Goal: Information Seeking & Learning: Learn about a topic

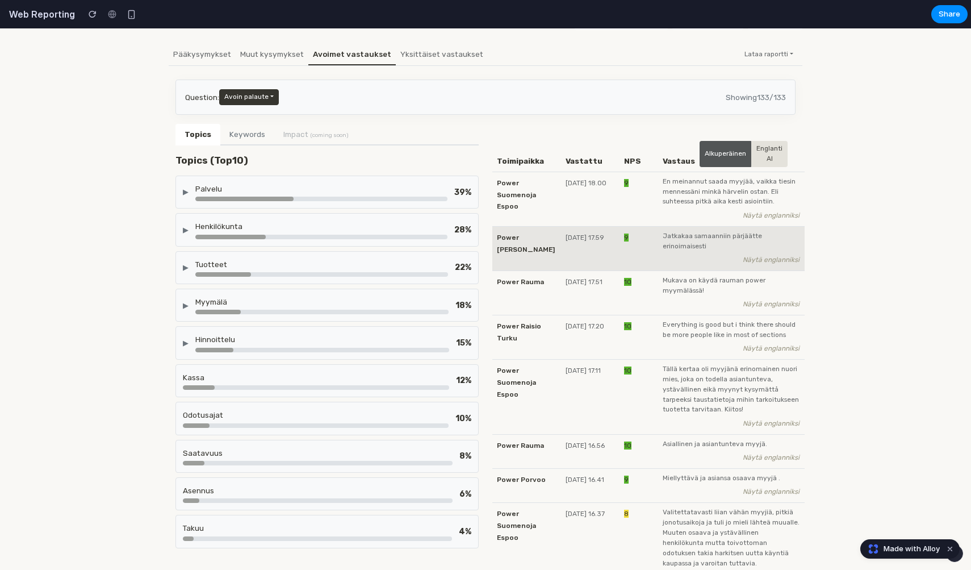
scroll to position [85, 0]
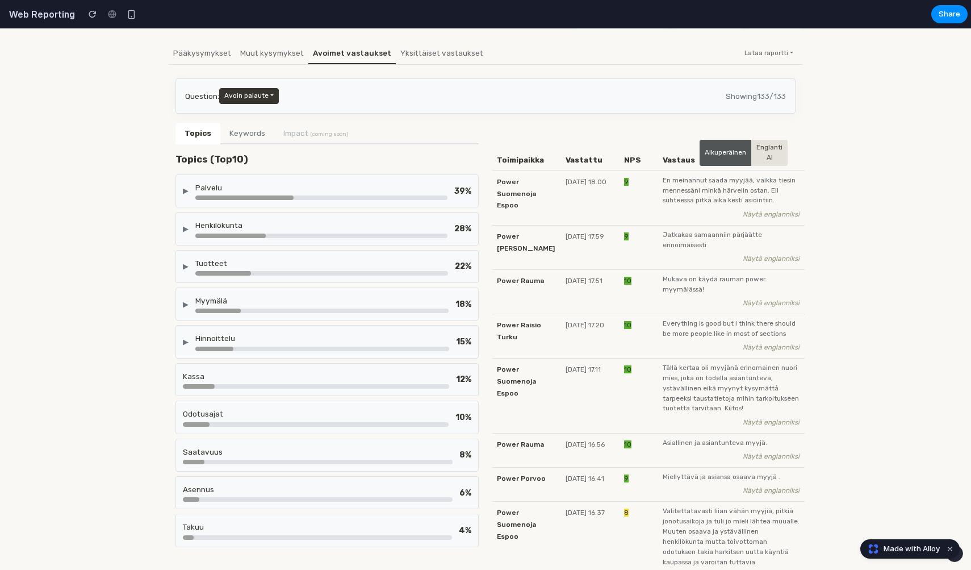
click at [294, 196] on div at bounding box center [244, 197] width 98 height 5
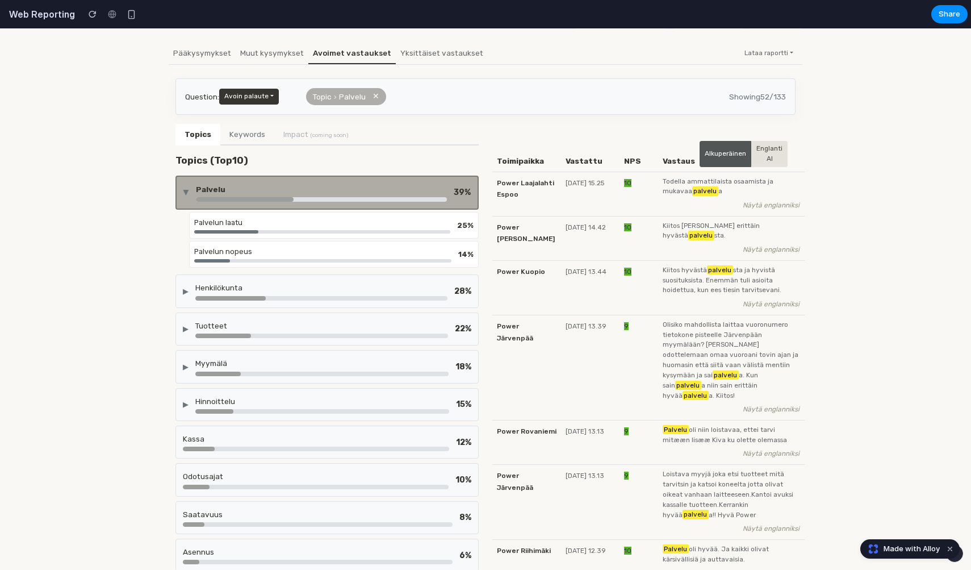
click at [294, 197] on div at bounding box center [245, 199] width 98 height 5
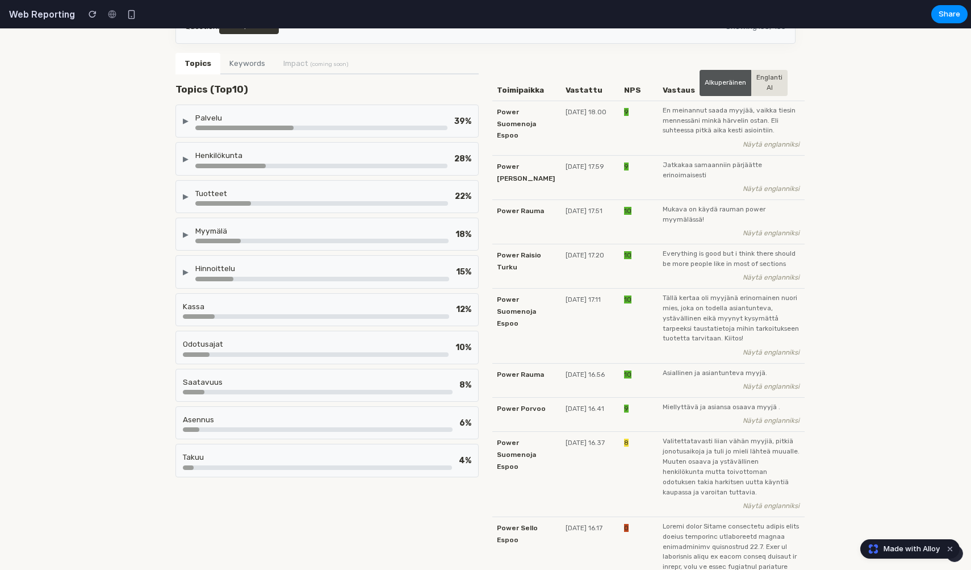
scroll to position [93, 0]
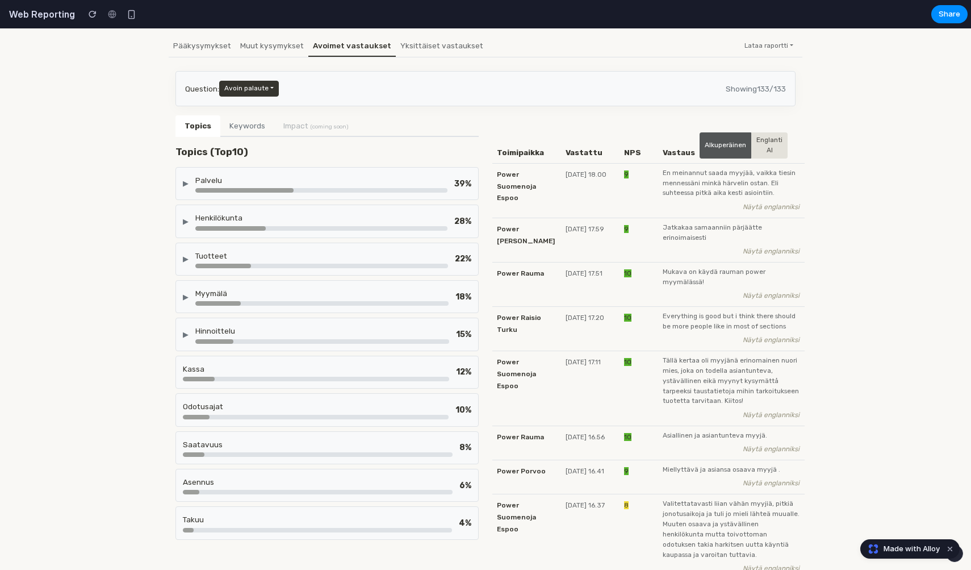
click at [334, 188] on div at bounding box center [321, 190] width 252 height 5
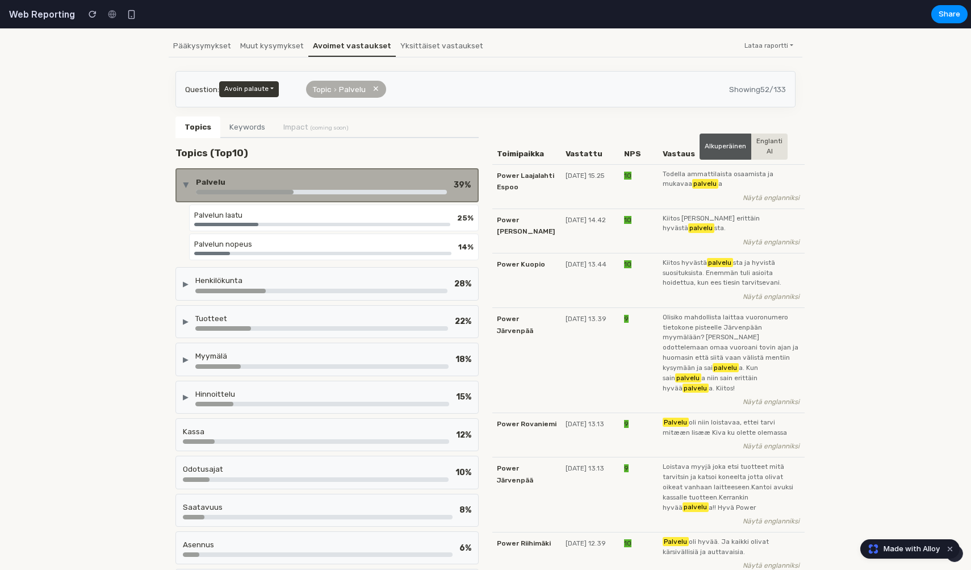
click at [334, 190] on div at bounding box center [321, 192] width 251 height 5
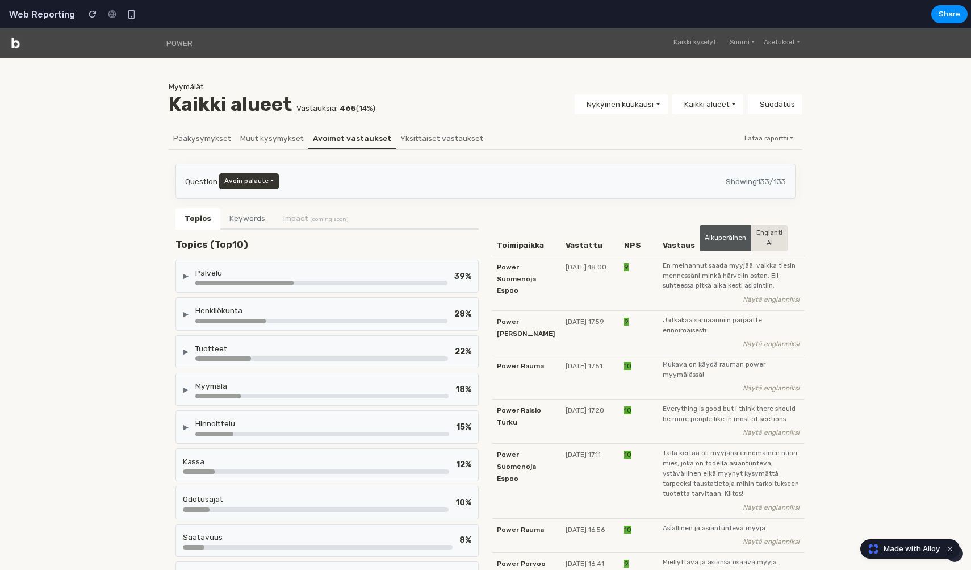
scroll to position [0, 0]
click at [396, 283] on div at bounding box center [321, 283] width 252 height 5
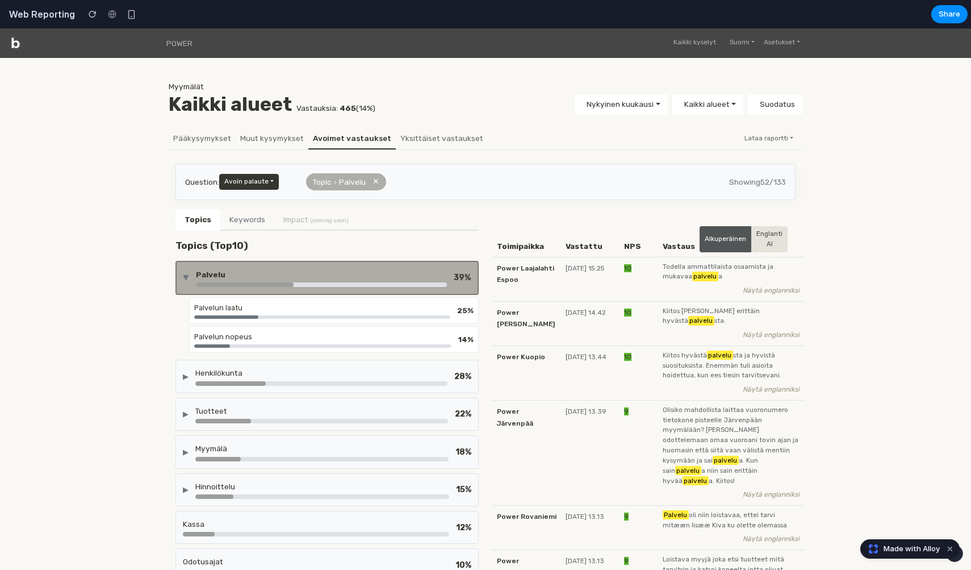
click at [396, 283] on div at bounding box center [321, 284] width 251 height 5
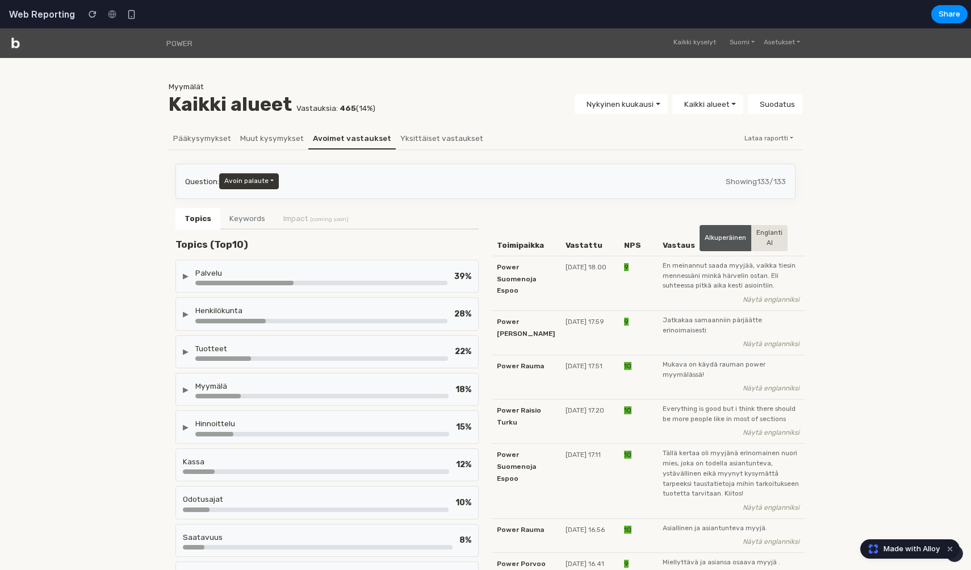
click at [271, 268] on div "Palvelu" at bounding box center [321, 272] width 252 height 11
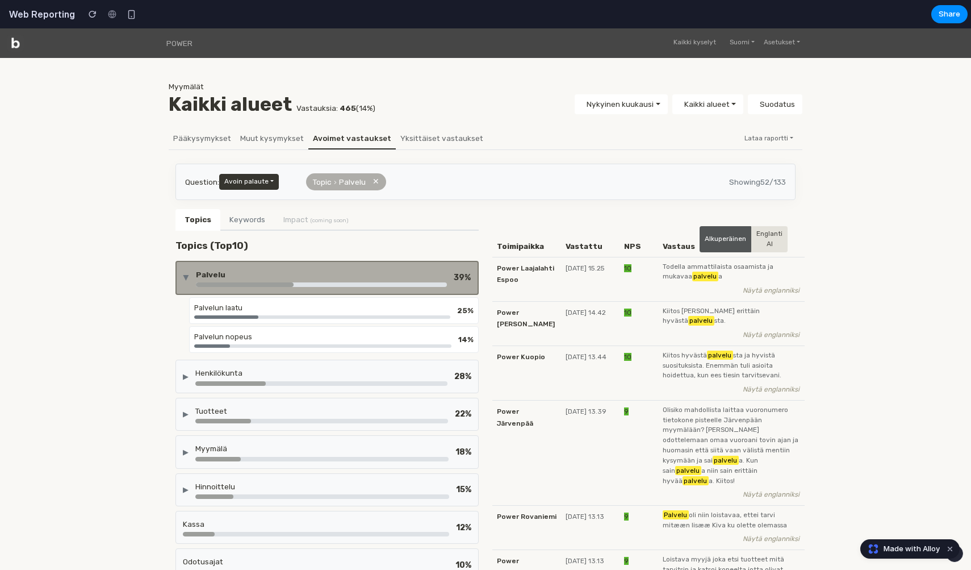
scroll to position [98, 0]
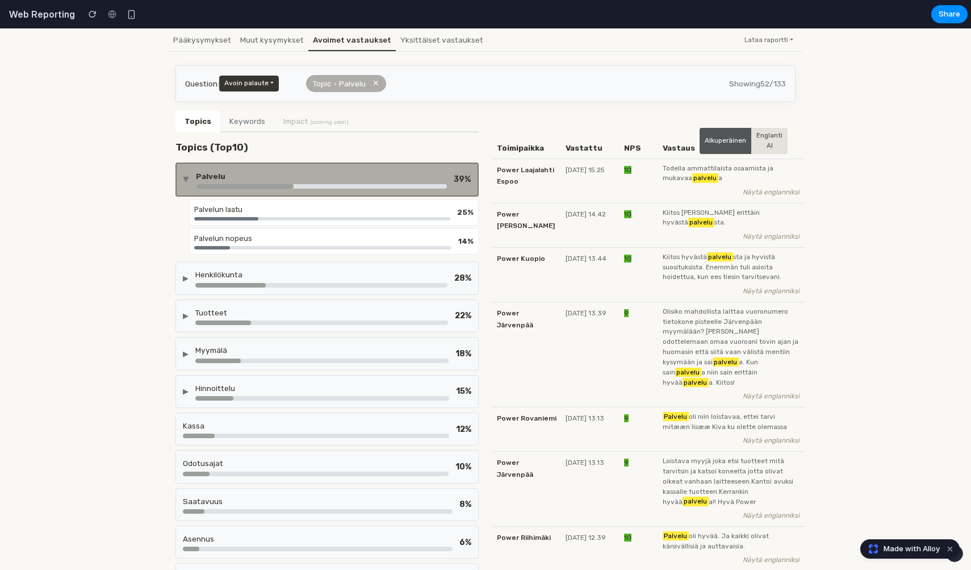
click at [291, 217] on div at bounding box center [322, 218] width 256 height 3
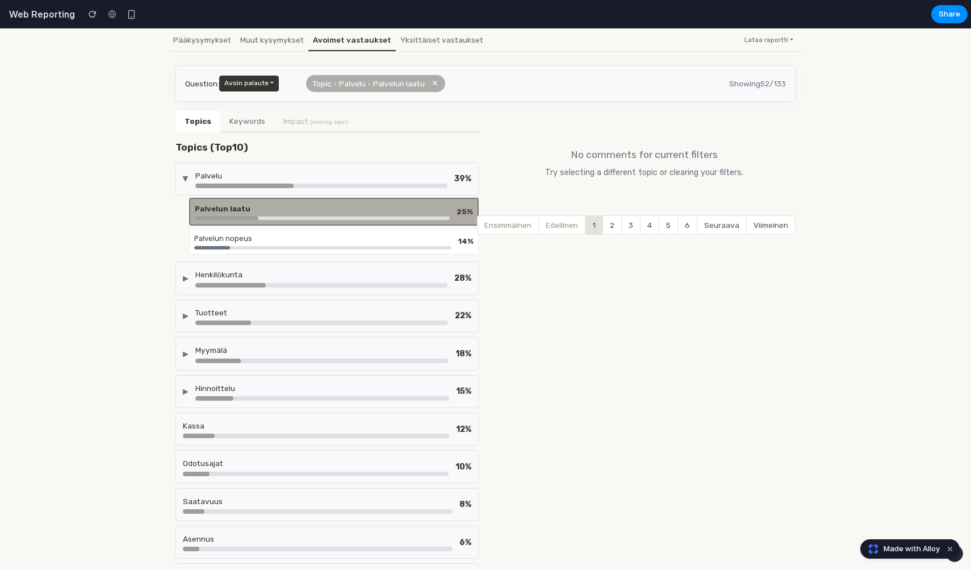
click at [294, 235] on div "Palvelun nopeus" at bounding box center [322, 238] width 257 height 11
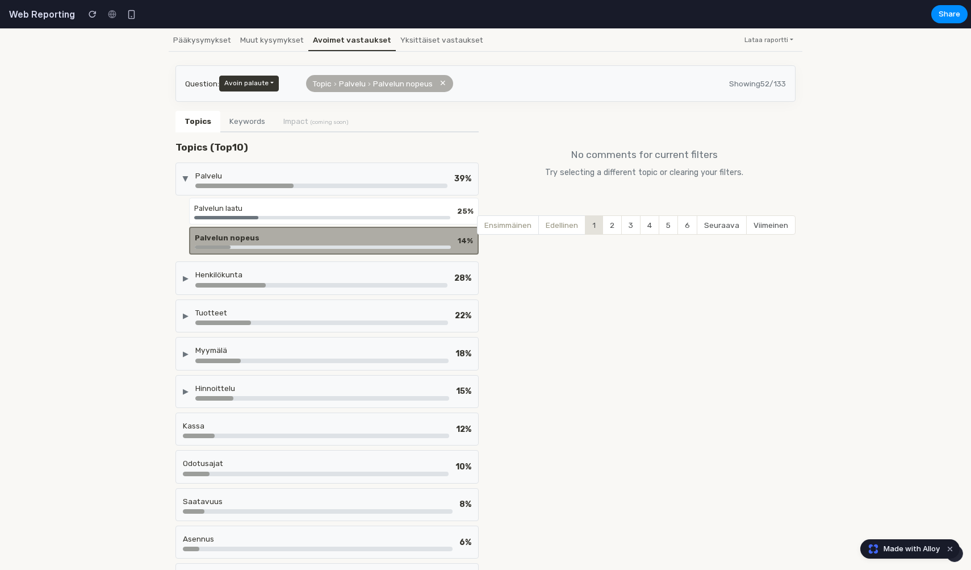
click at [300, 170] on div "Palvelu" at bounding box center [321, 175] width 252 height 11
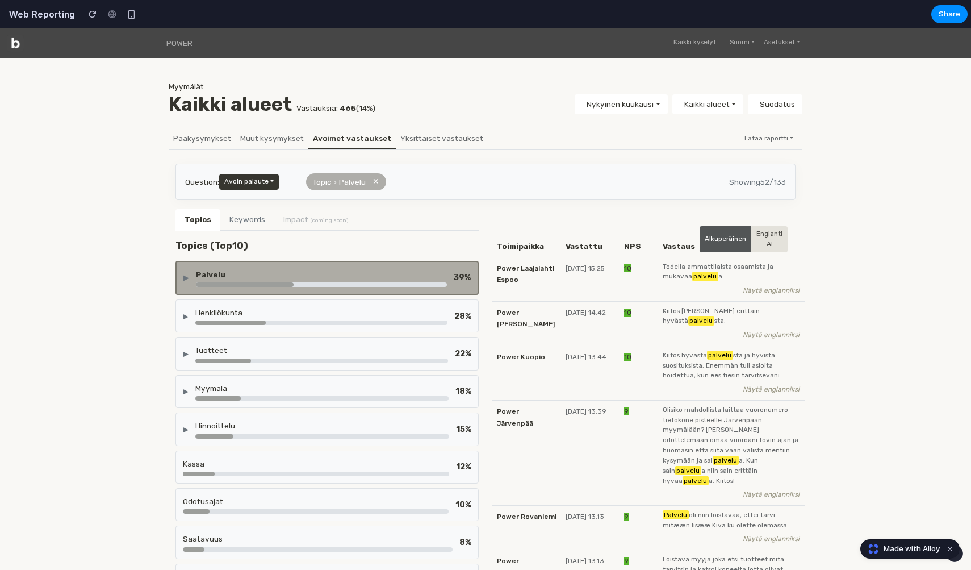
scroll to position [0, 0]
click at [374, 182] on button "✕" at bounding box center [376, 181] width 7 height 12
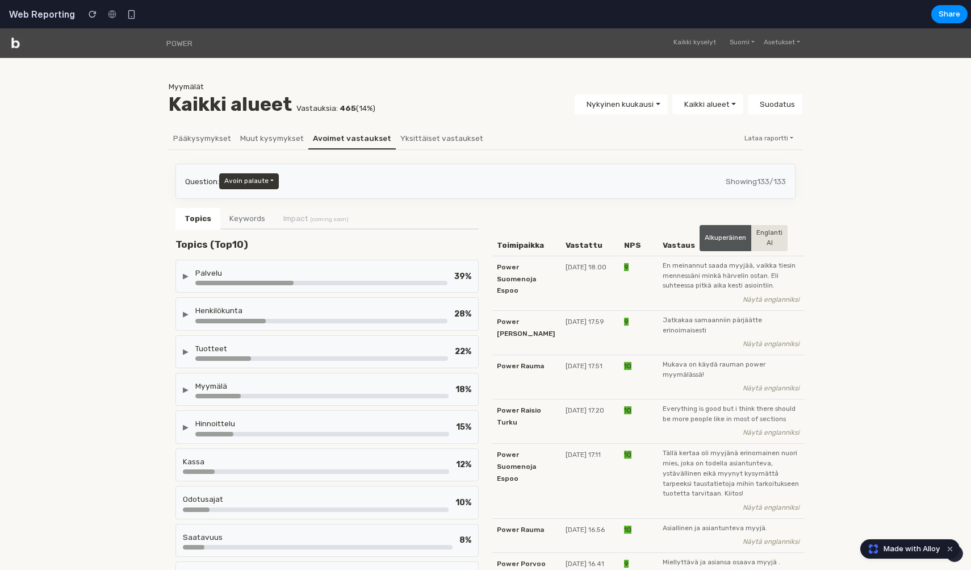
click at [467, 278] on div "39 %" at bounding box center [462, 276] width 17 height 12
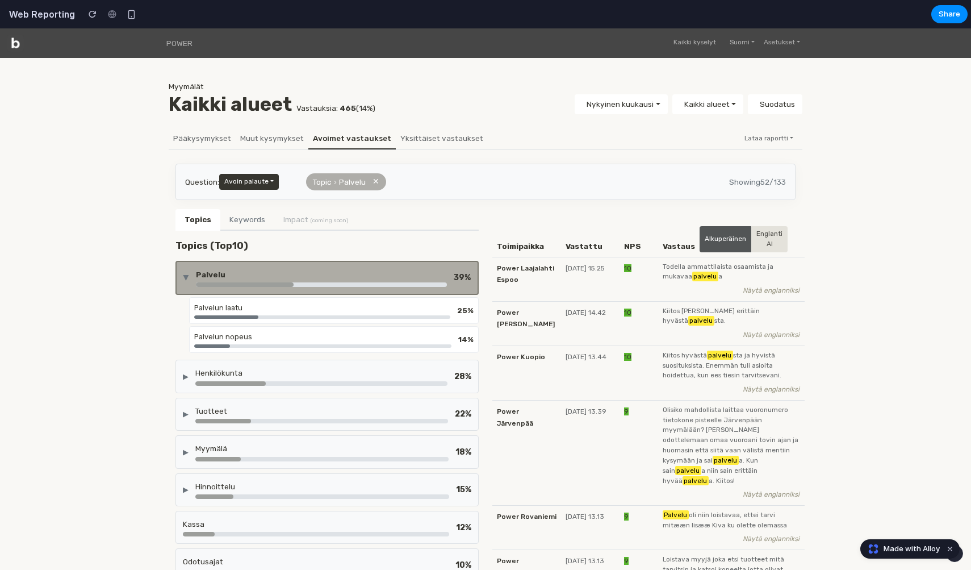
click at [447, 315] on div at bounding box center [322, 316] width 256 height 3
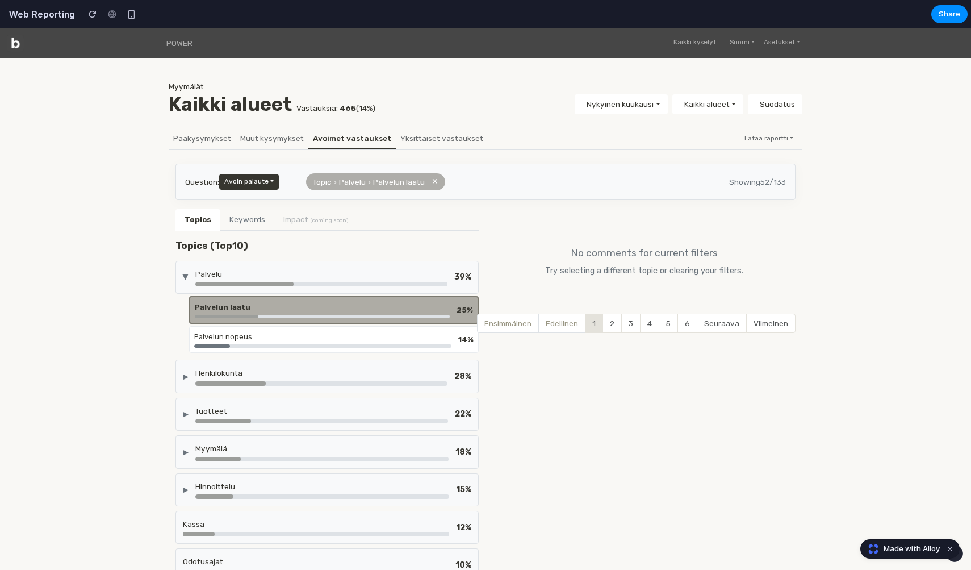
click at [446, 285] on div "▶ Palvelu 39 %" at bounding box center [326, 277] width 303 height 33
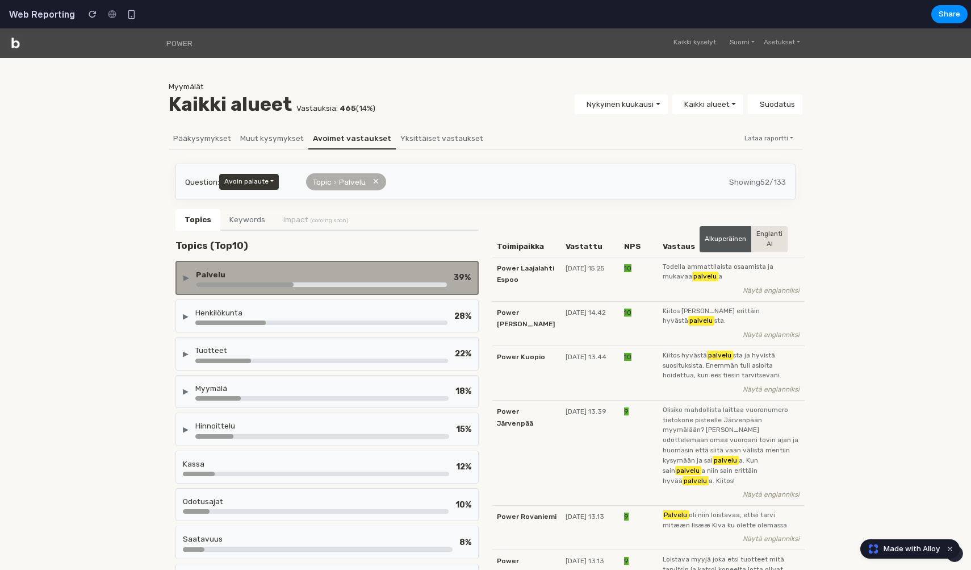
click at [446, 285] on div at bounding box center [321, 284] width 251 height 5
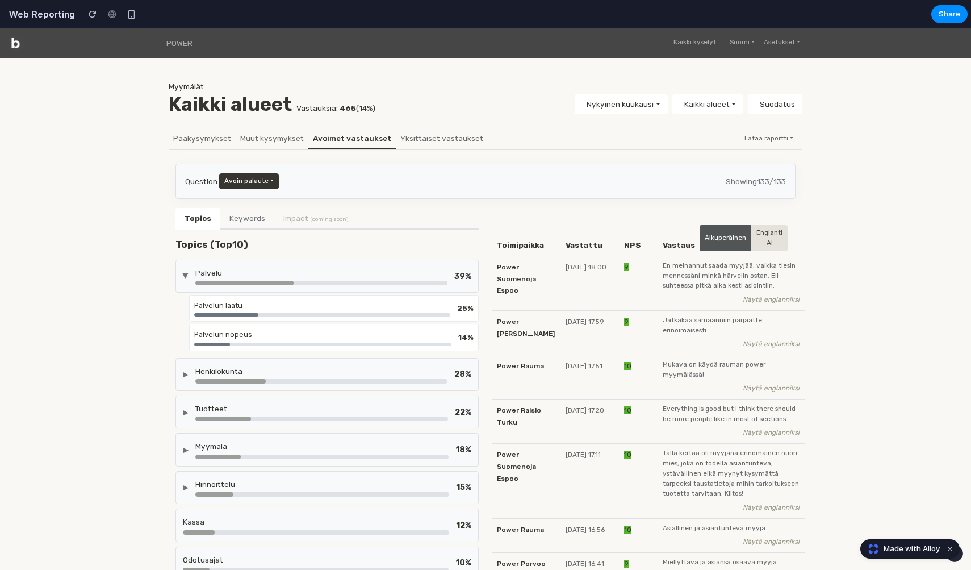
click at [446, 285] on div "▶ Palvelu 39 %" at bounding box center [326, 276] width 303 height 33
